Goal: Download file/media

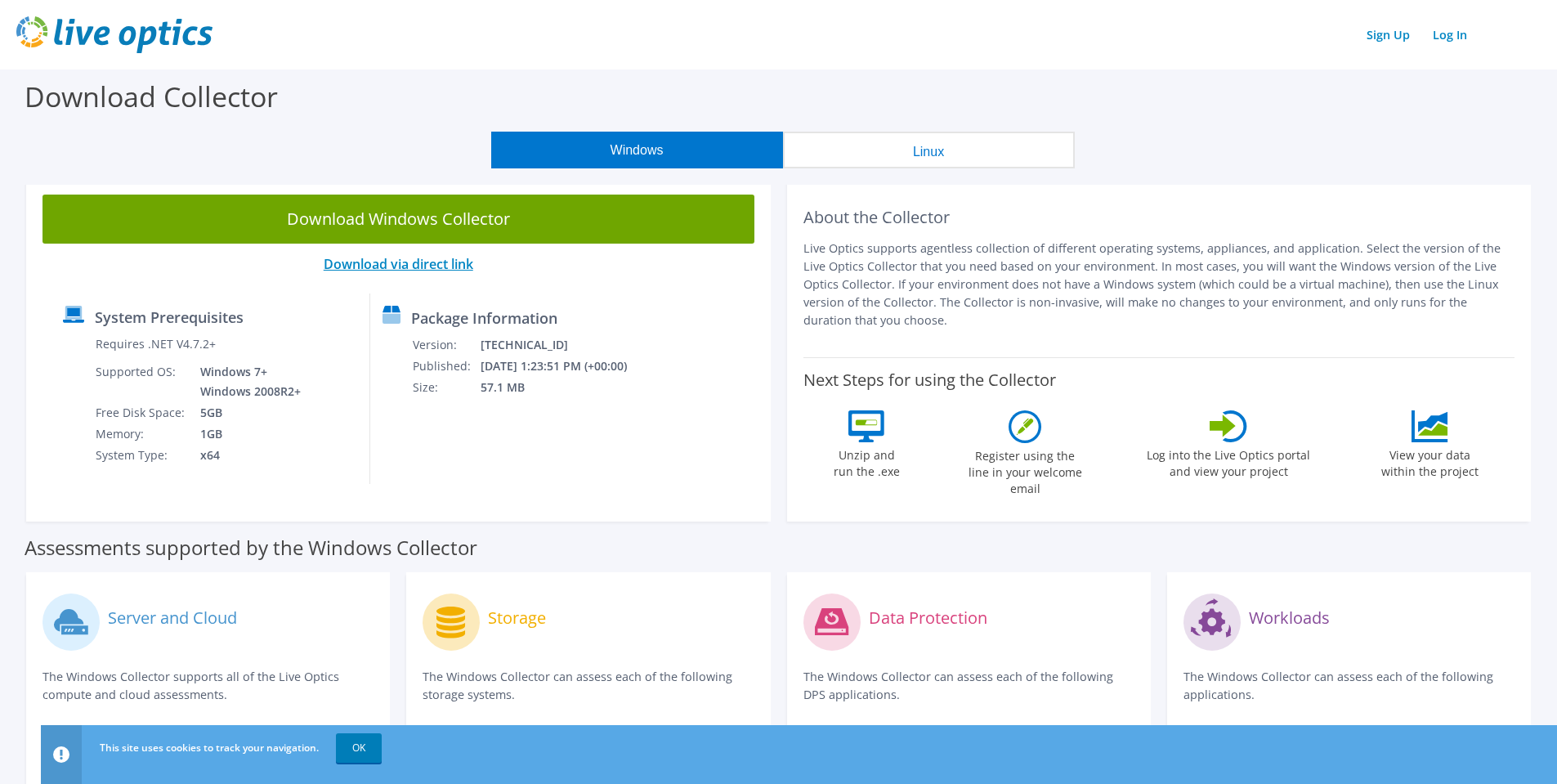
drag, startPoint x: 450, startPoint y: 264, endPoint x: 777, endPoint y: 300, distance: 329.0
click at [450, 264] on link "Download via direct link" at bounding box center [398, 264] width 150 height 18
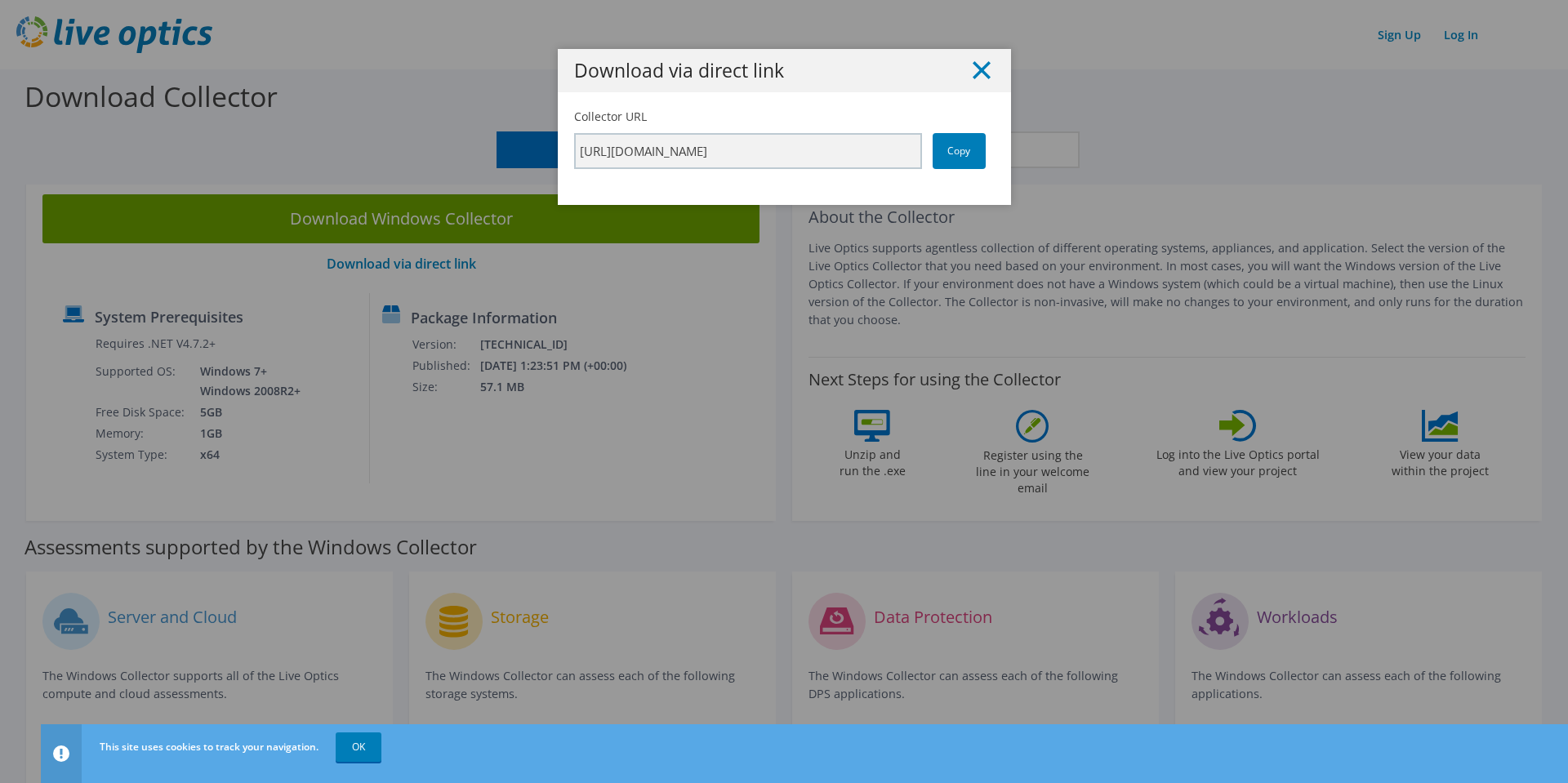
click at [977, 71] on icon at bounding box center [981, 70] width 18 height 18
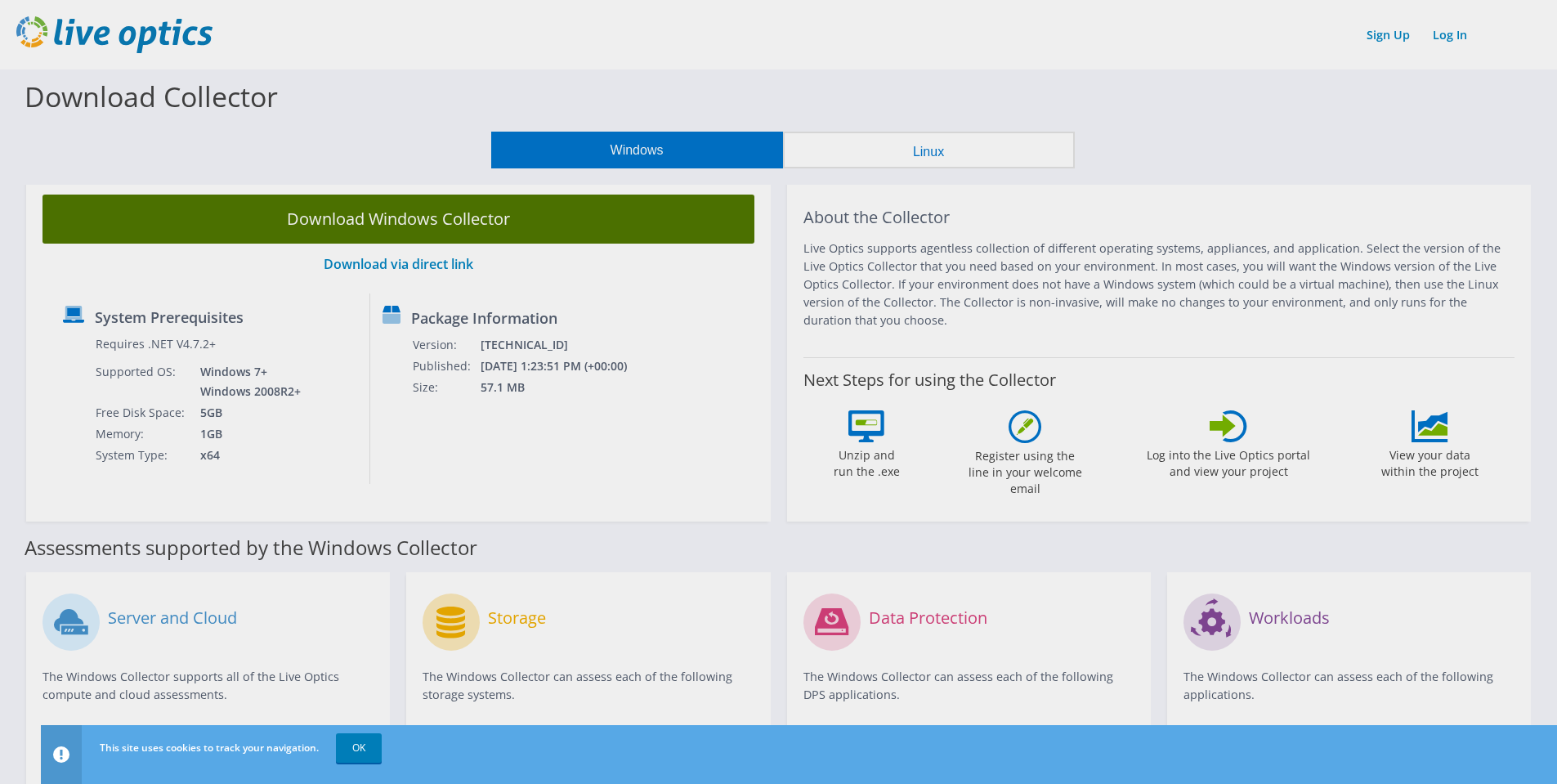
click at [360, 212] on body "Sign Up Log In This site uses cookies to track your navigation. OK Download Col…" at bounding box center [778, 392] width 1557 height 784
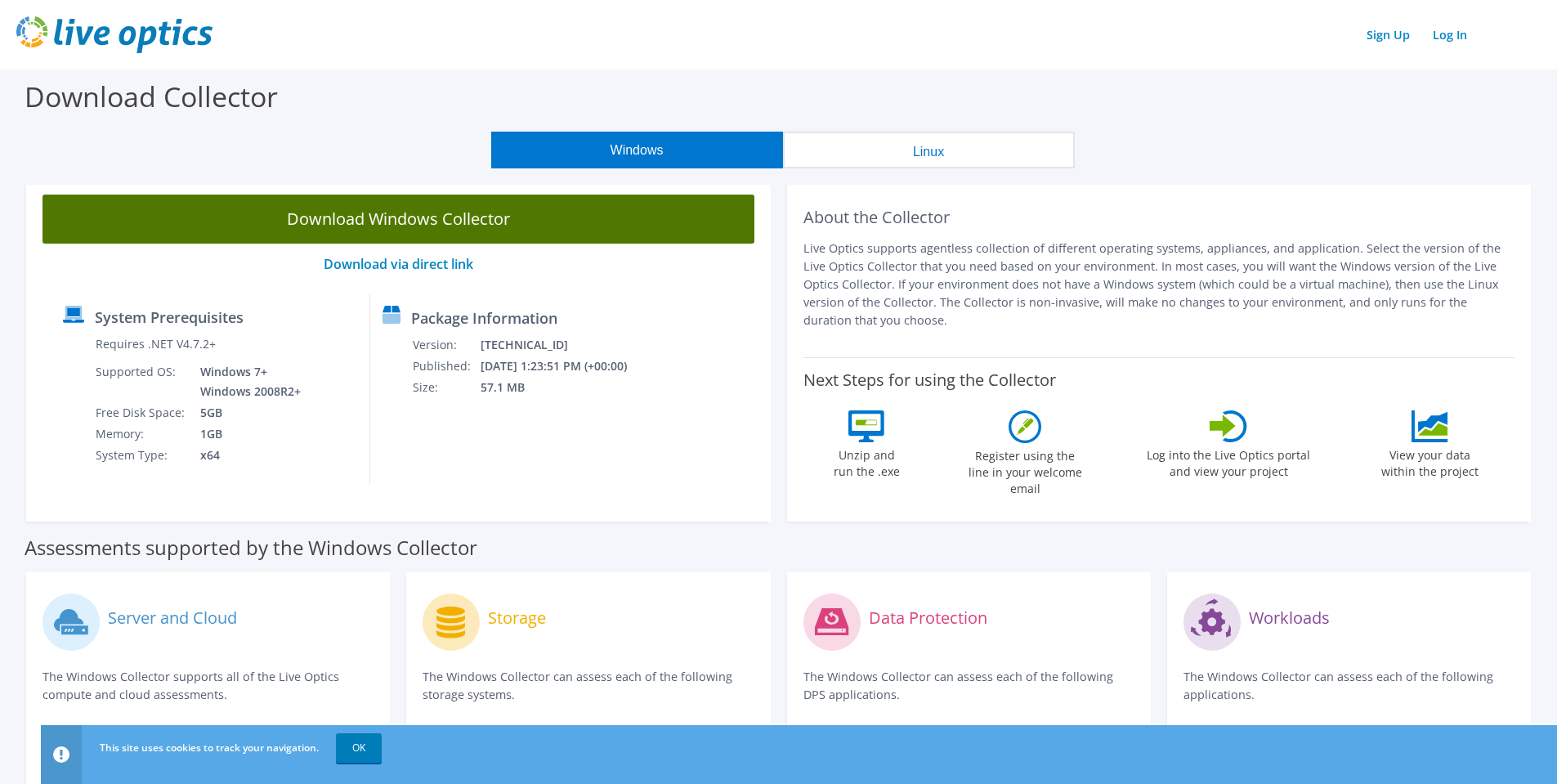
click at [411, 215] on link "Download Windows Collector" at bounding box center [398, 220] width 712 height 49
